Goal: Transaction & Acquisition: Subscribe to service/newsletter

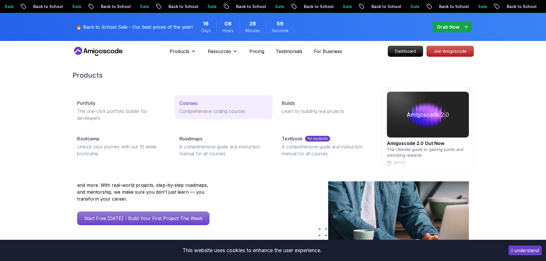
click at [195, 108] on p "Comprehensive coding courses" at bounding box center [223, 111] width 89 height 7
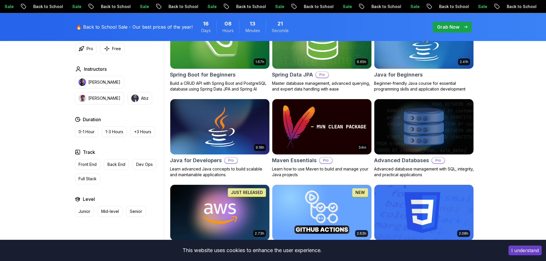
scroll to position [300, 0]
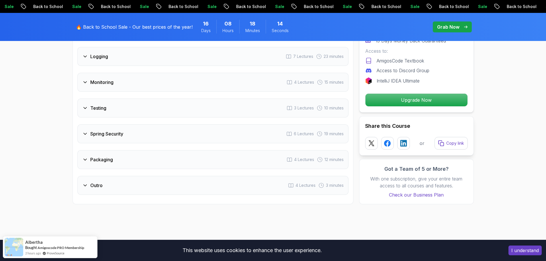
scroll to position [1025, 0]
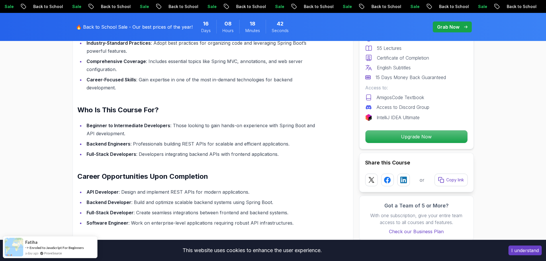
scroll to position [512, 0]
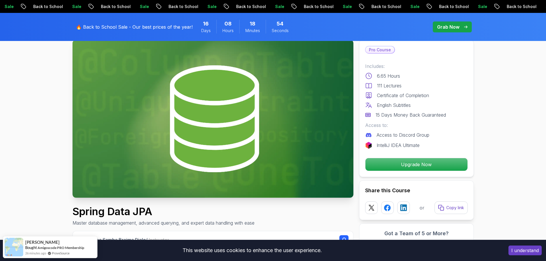
scroll to position [36, 0]
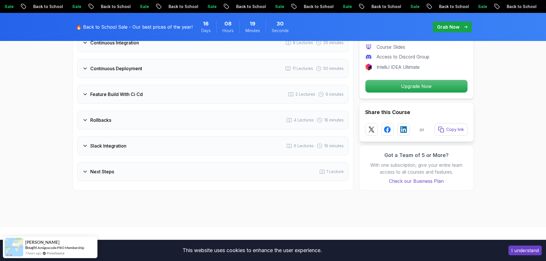
scroll to position [1122, 0]
click at [197, 94] on div "Feature Build With Ci Cd 2 Lectures 6 minutes" at bounding box center [212, 94] width 271 height 19
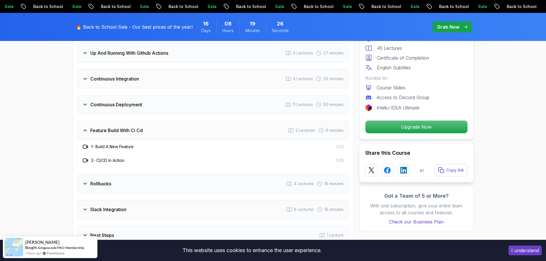
scroll to position [1044, 0]
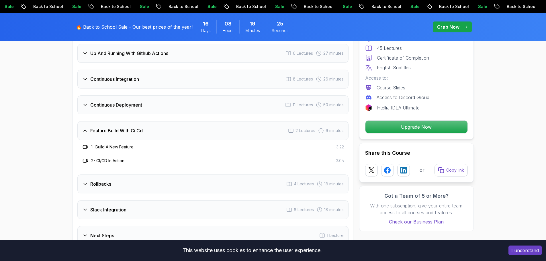
click at [180, 107] on div "Continuous Deployment 11 Lectures 50 minutes" at bounding box center [212, 104] width 271 height 19
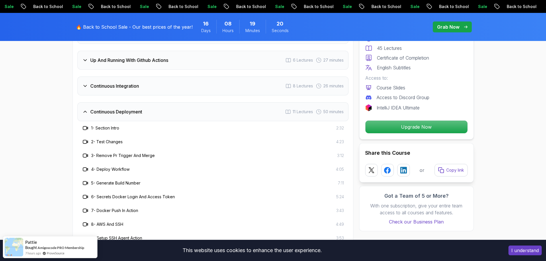
scroll to position [1004, 0]
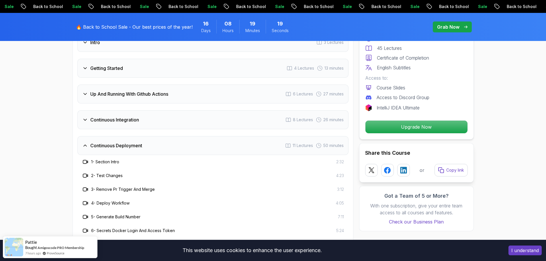
click at [174, 116] on div "Continuous Integration 8 Lectures 26 minutes" at bounding box center [212, 119] width 271 height 19
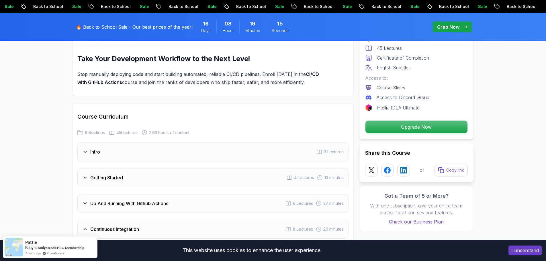
scroll to position [894, 0]
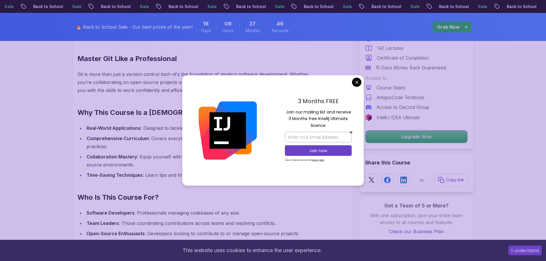
scroll to position [443, 0]
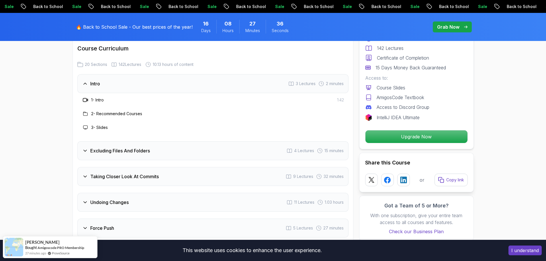
scroll to position [811, 0]
click at [135, 148] on div "Excluding Files And Folders 4 Lectures 15 minutes" at bounding box center [212, 150] width 271 height 19
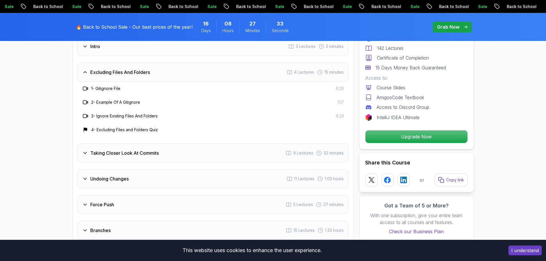
scroll to position [857, 0]
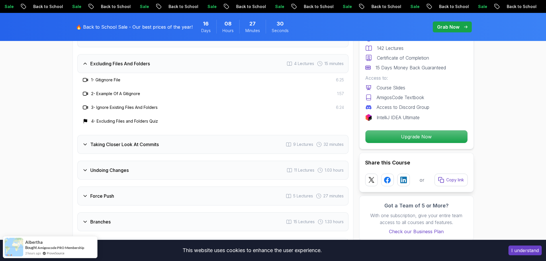
click at [149, 140] on div "Taking Closer Look At Commits 9 Lectures 32 minutes" at bounding box center [212, 144] width 271 height 19
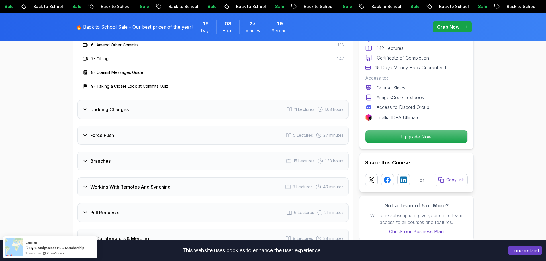
scroll to position [987, 0]
click at [146, 105] on div "Undoing Changes 11 Lectures 1.03 hours" at bounding box center [212, 108] width 271 height 19
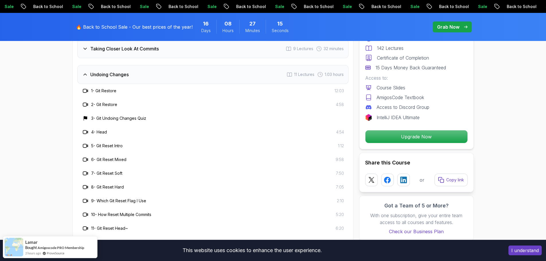
scroll to position [897, 0]
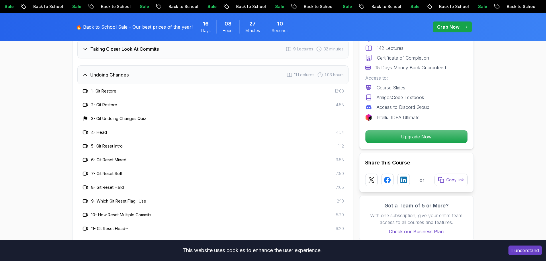
click at [86, 117] on icon at bounding box center [85, 118] width 3 height 3
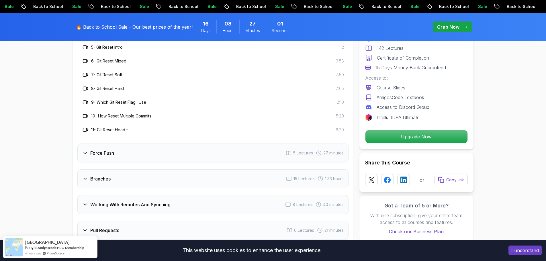
scroll to position [996, 0]
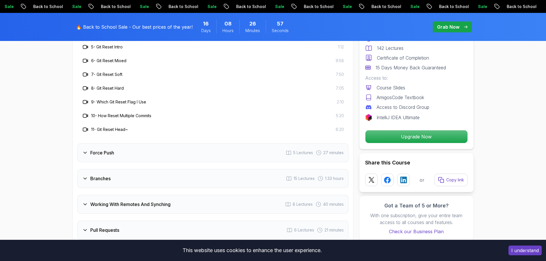
click at [105, 149] on h3 "Force Push" at bounding box center [102, 152] width 24 height 7
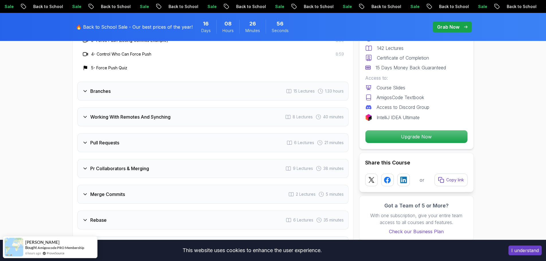
scroll to position [1002, 0]
click at [110, 87] on h3 "Branches" at bounding box center [100, 90] width 20 height 7
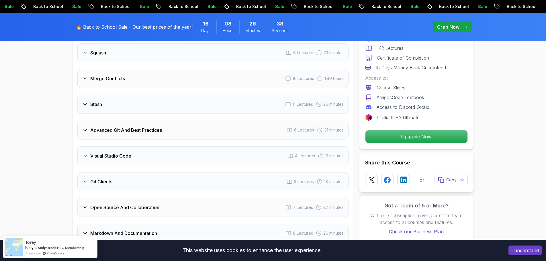
scroll to position [1333, 0]
click at [132, 125] on div "Advanced Git And Best Practices 6 Lectures 31 minutes" at bounding box center [212, 128] width 271 height 19
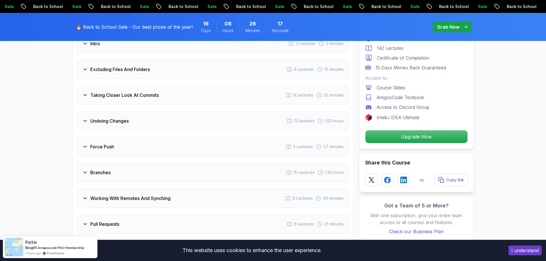
scroll to position [816, 0]
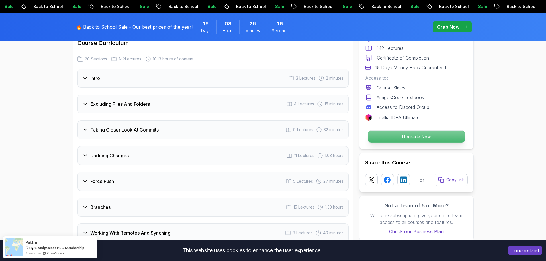
click at [419, 138] on p "Upgrade Now" at bounding box center [416, 137] width 97 height 12
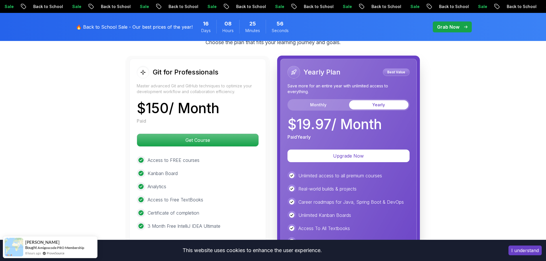
scroll to position [1551, 0]
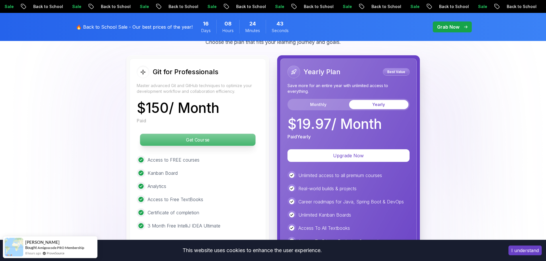
click at [217, 134] on p "Get Course" at bounding box center [197, 140] width 115 height 12
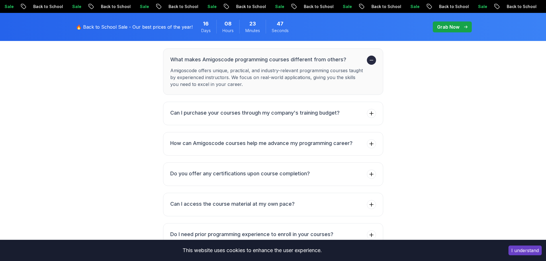
scroll to position [1872, 0]
click at [373, 140] on icon at bounding box center [372, 143] width 6 height 6
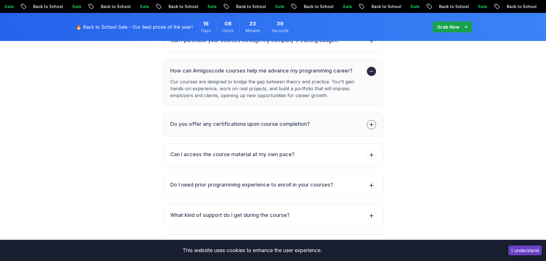
scroll to position [1921, 0]
click at [375, 119] on button "Do you offer any certifications upon course completion?" at bounding box center [273, 124] width 220 height 23
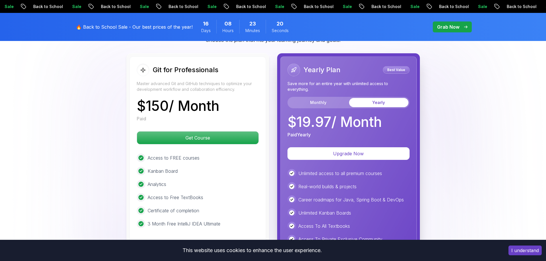
scroll to position [1508, 0]
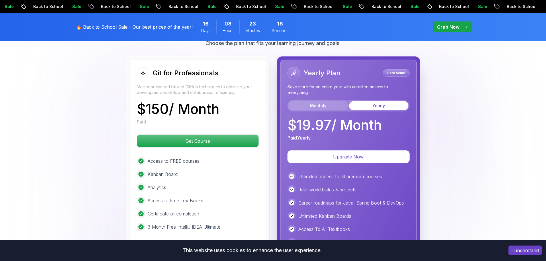
click at [313, 101] on button "Monthly" at bounding box center [318, 105] width 59 height 9
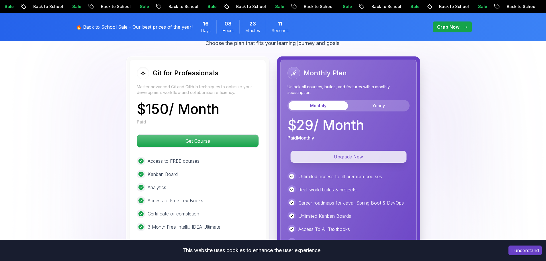
click at [367, 151] on p "Upgrade Now" at bounding box center [348, 157] width 116 height 12
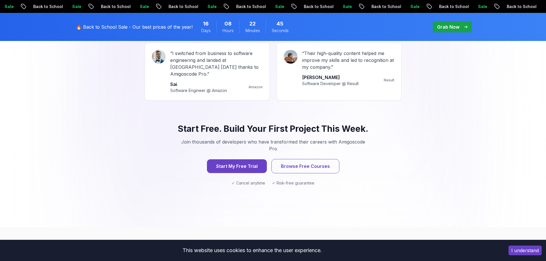
scroll to position [553, 0]
click at [244, 159] on button "Start My Free Trial" at bounding box center [236, 166] width 63 height 14
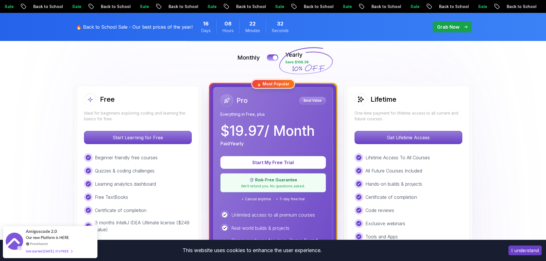
scroll to position [126, 0]
click at [372, 140] on p "Get Lifetime Access" at bounding box center [408, 138] width 102 height 12
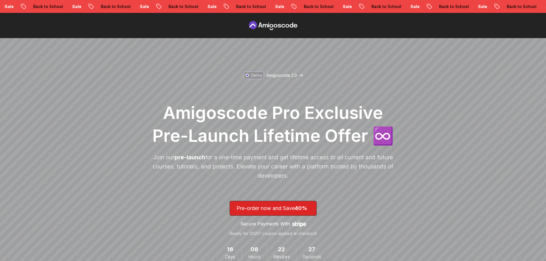
scroll to position [60, 0]
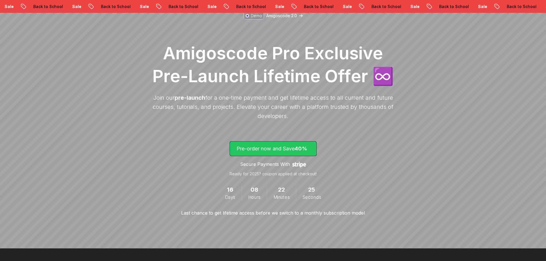
click at [281, 145] on p "Pre-order now and Save 40%" at bounding box center [272, 149] width 73 height 8
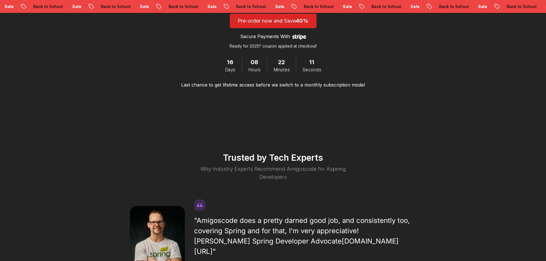
scroll to position [991, 0]
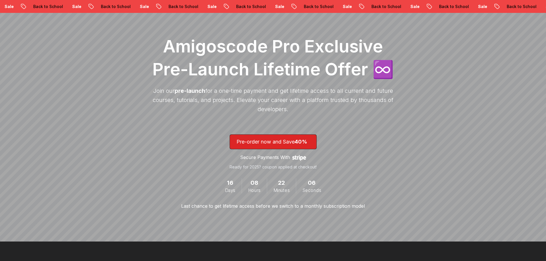
scroll to position [60, 0]
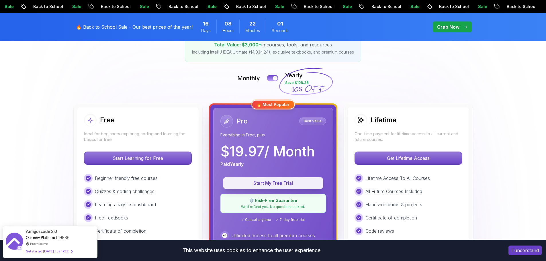
scroll to position [105, 0]
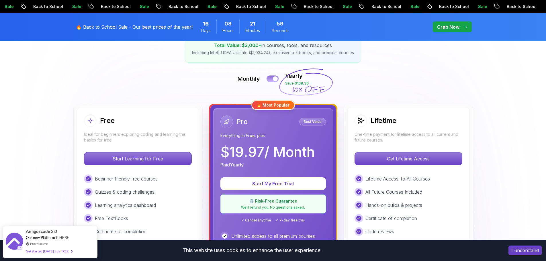
click at [271, 80] on button at bounding box center [272, 78] width 12 height 7
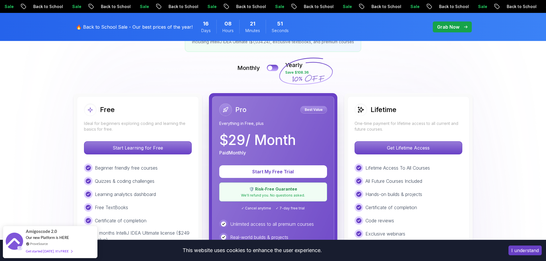
scroll to position [116, 0]
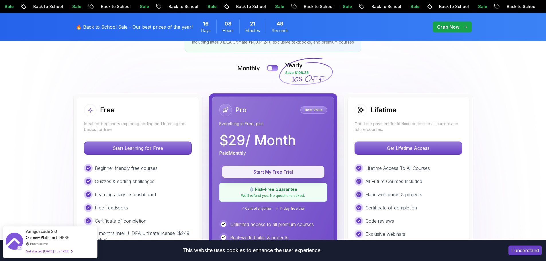
click at [288, 170] on p "Start My Free Trial" at bounding box center [272, 172] width 89 height 7
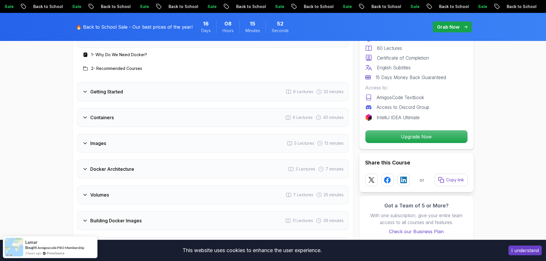
scroll to position [1008, 0]
click at [159, 115] on div "Containers 9 Lectures 40 minutes" at bounding box center [212, 116] width 271 height 19
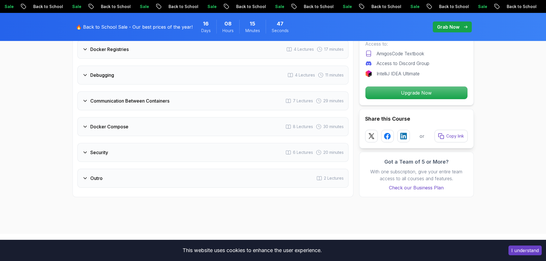
scroll to position [1326, 0]
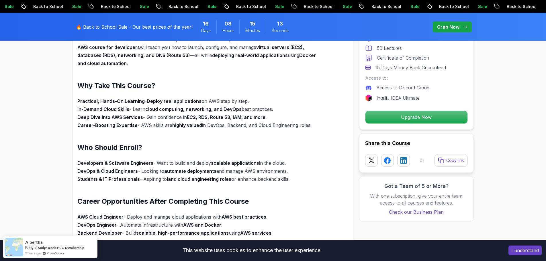
scroll to position [423, 0]
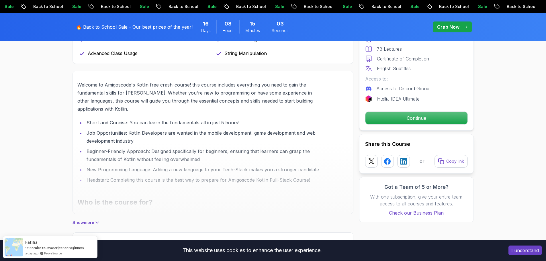
scroll to position [326, 0]
click at [92, 221] on p "Show more" at bounding box center [83, 223] width 22 height 6
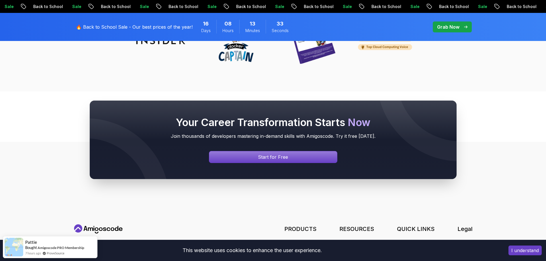
scroll to position [1961, 0]
